Goal: Task Accomplishment & Management: Manage account settings

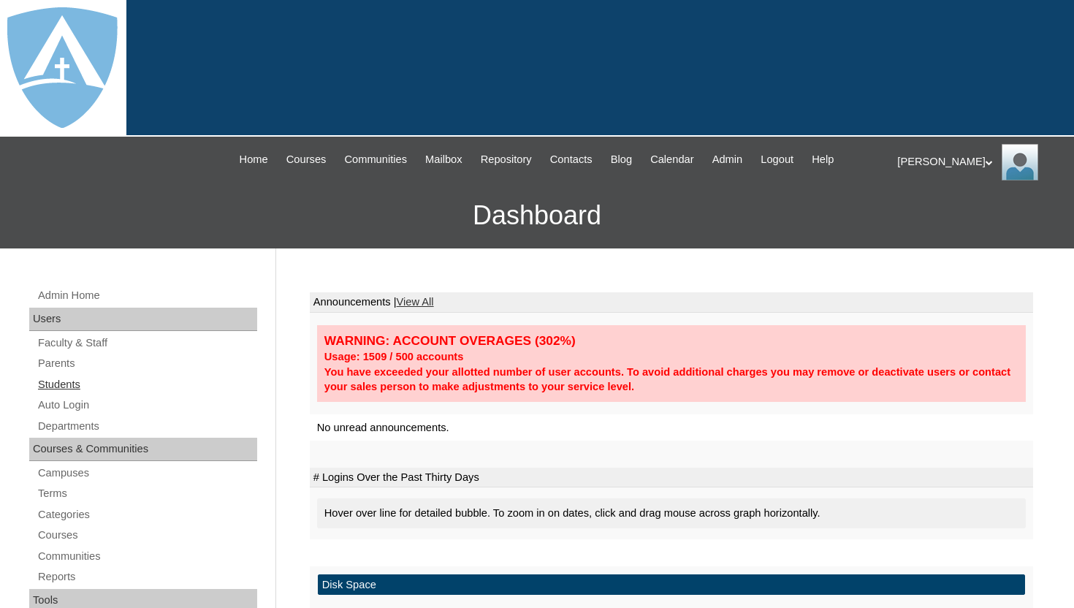
click at [78, 376] on link "Students" at bounding box center [147, 384] width 221 height 18
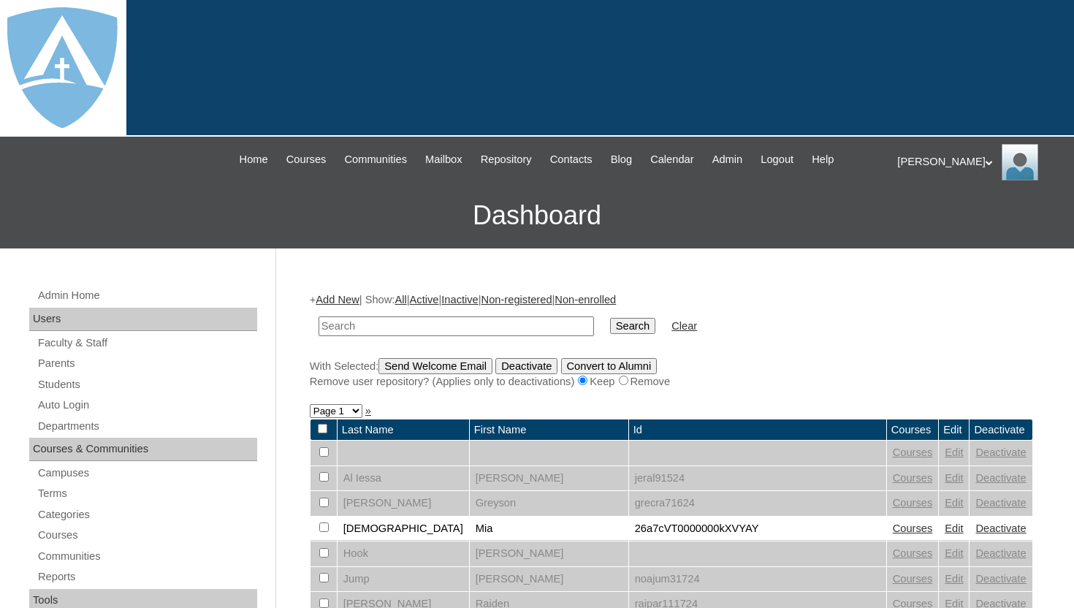
click at [369, 326] on input "text" at bounding box center [455, 326] width 275 height 20
type input "levi.dye@enlightiumstudent.com"
click at [629, 330] on input "Search" at bounding box center [632, 326] width 45 height 16
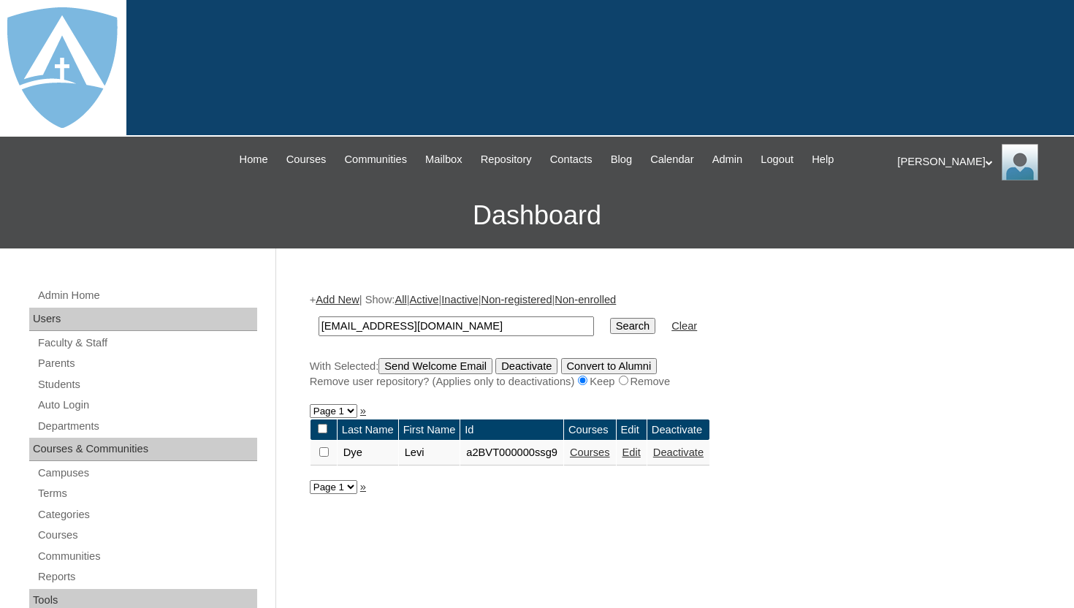
click at [641, 455] on link "Edit" at bounding box center [631, 452] width 18 height 12
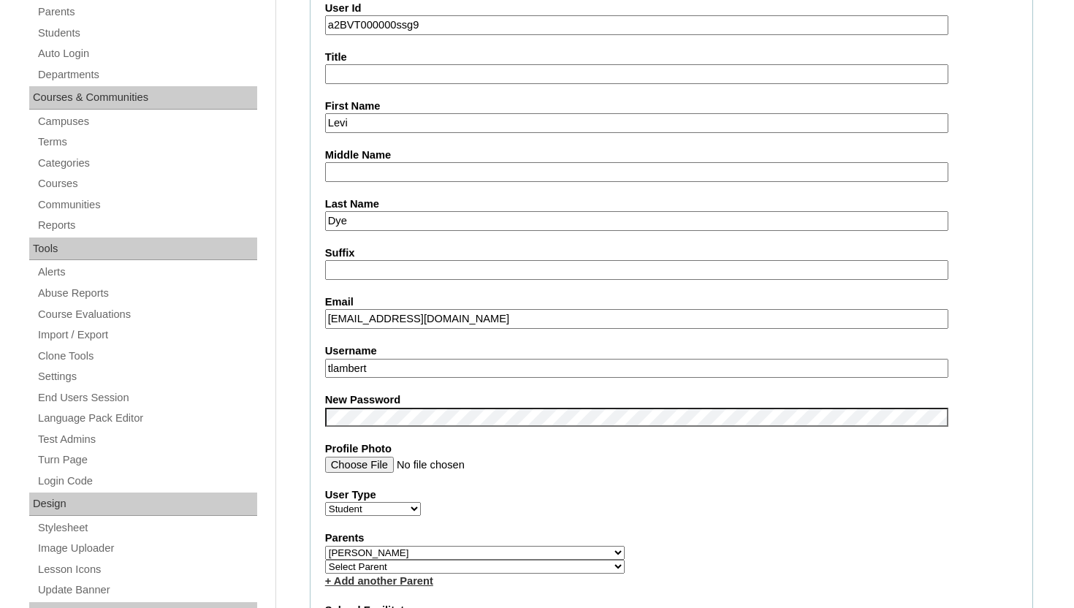
scroll to position [380, 0]
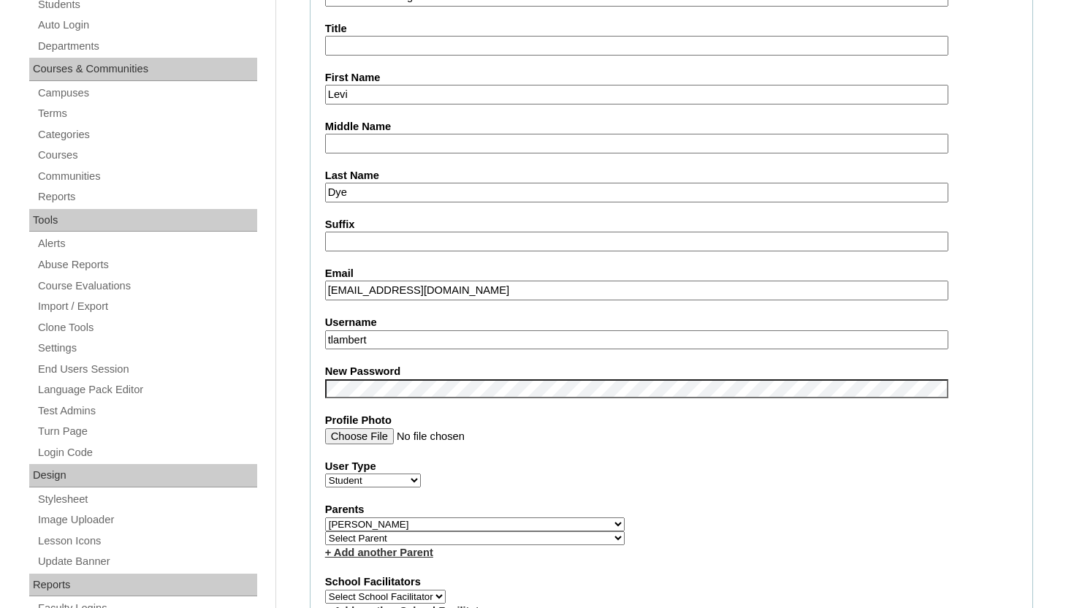
drag, startPoint x: 408, startPoint y: 340, endPoint x: 315, endPoint y: 339, distance: 92.8
click at [315, 339] on fieldset "Account Information User Id a2BVT000000ssg9 Title First Name Levi Middle Name L…" at bounding box center [671, 534] width 723 height 1184
paste input "levi.dye@enlightiumstudent.com"
type input "levi.dye@enlightiumstudent.com"
click at [991, 258] on fieldset "Account Information User Id a2BVT000000ssg9 Title First Name Levi Middle Name L…" at bounding box center [671, 534] width 723 height 1184
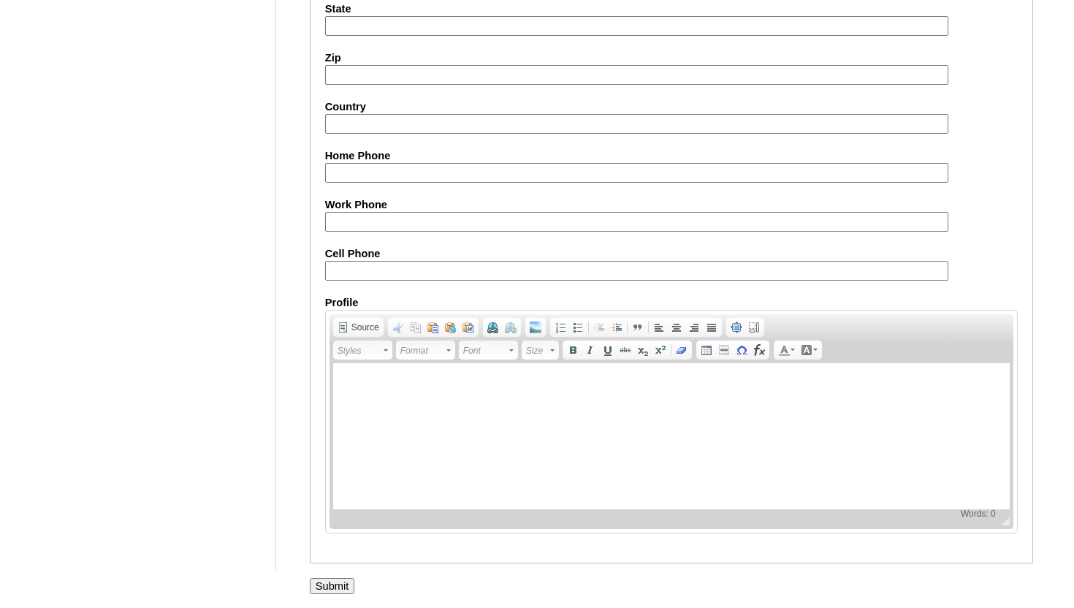
scroll to position [1699, 0]
click at [351, 584] on input "Submit" at bounding box center [332, 584] width 45 height 16
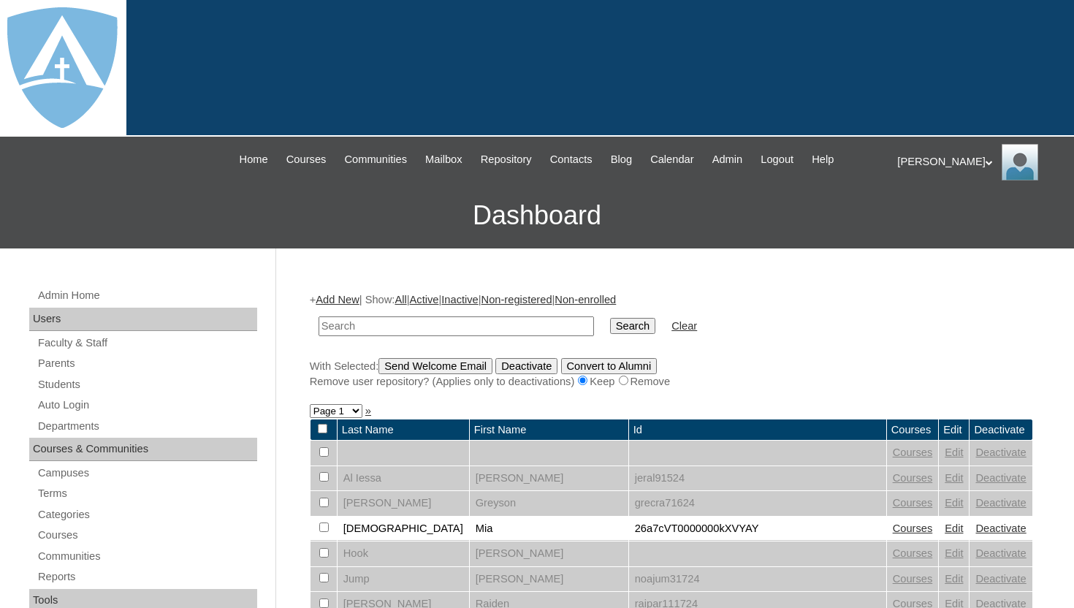
click at [536, 325] on input "text" at bounding box center [455, 326] width 275 height 20
type input "[PERSON_NAME]"
click at [610, 318] on input "Search" at bounding box center [632, 326] width 45 height 16
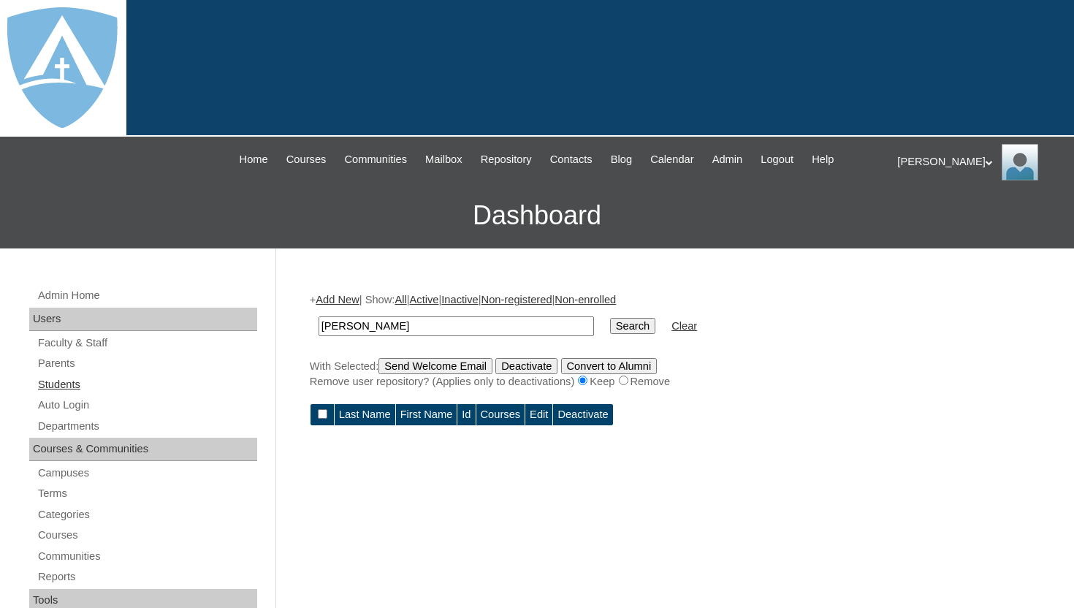
click at [62, 382] on link "Students" at bounding box center [147, 384] width 221 height 18
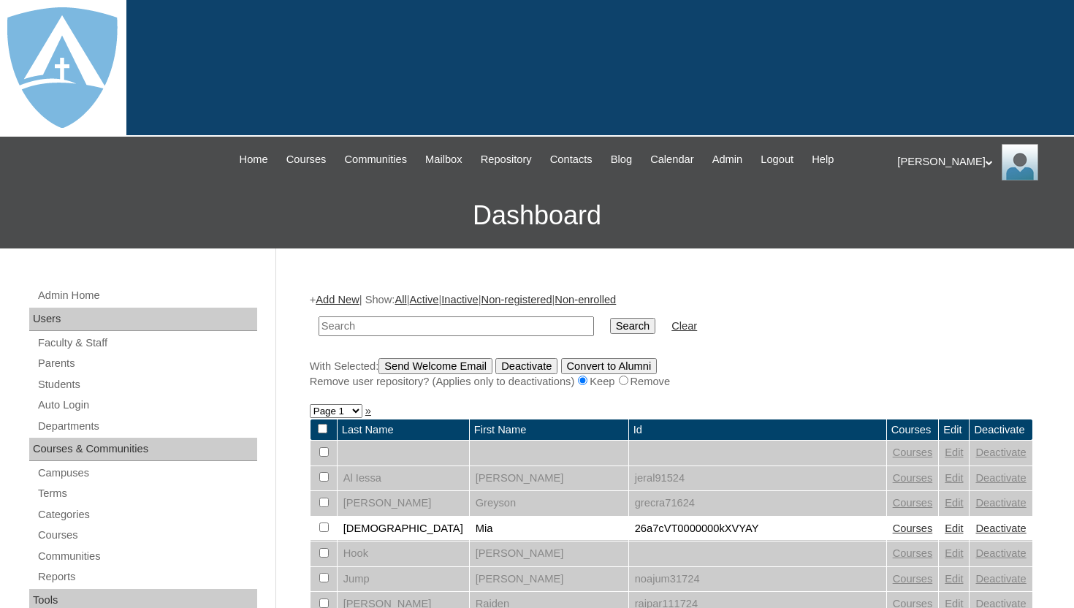
click at [392, 322] on input "text" at bounding box center [455, 326] width 275 height 20
type input "dye"
click at [610, 318] on input "Search" at bounding box center [632, 326] width 45 height 16
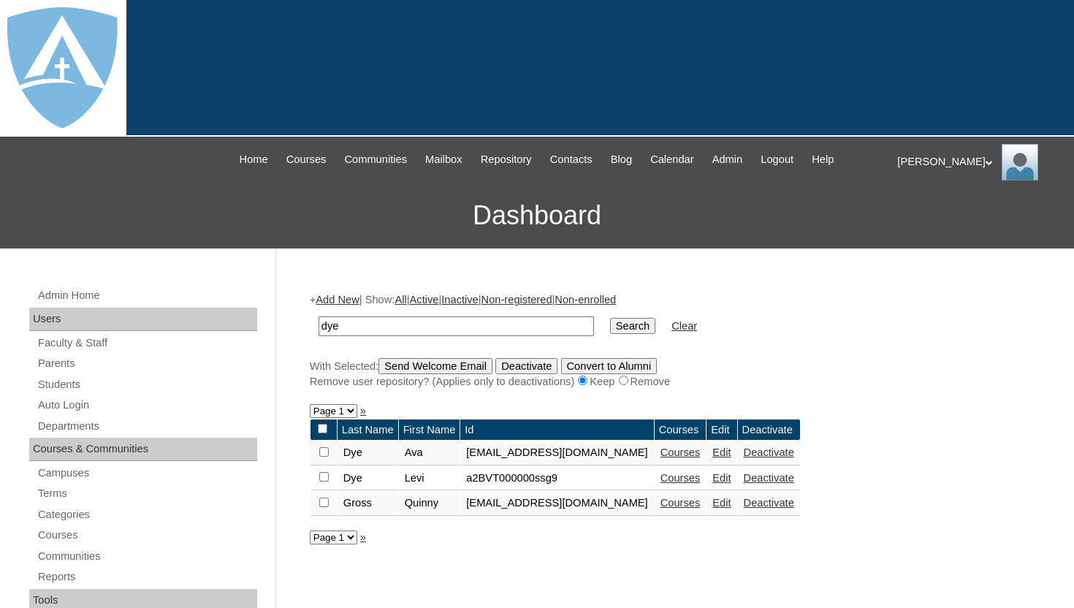
click at [700, 477] on link "Courses" at bounding box center [680, 478] width 40 height 12
